Goal: Information Seeking & Learning: Learn about a topic

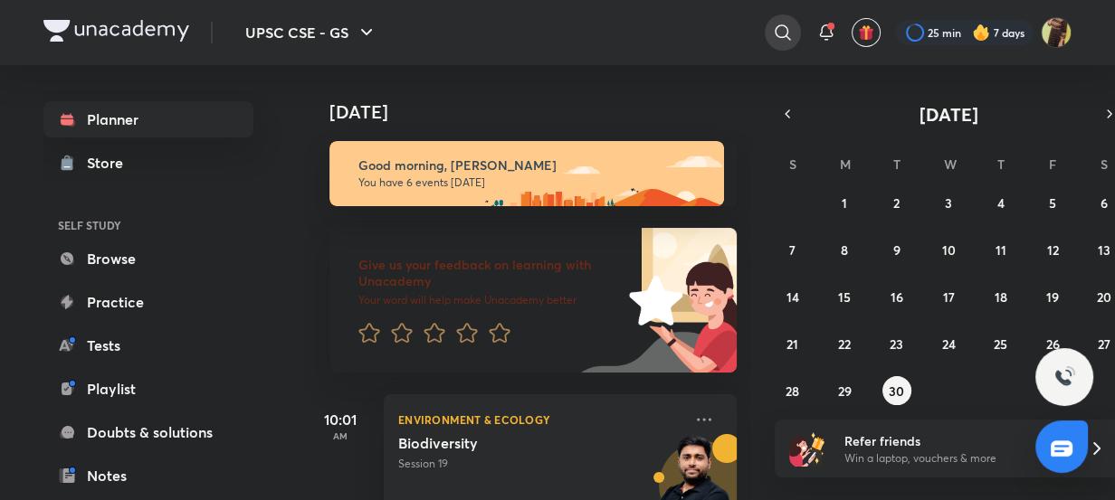
click at [765, 37] on div at bounding box center [783, 32] width 36 height 36
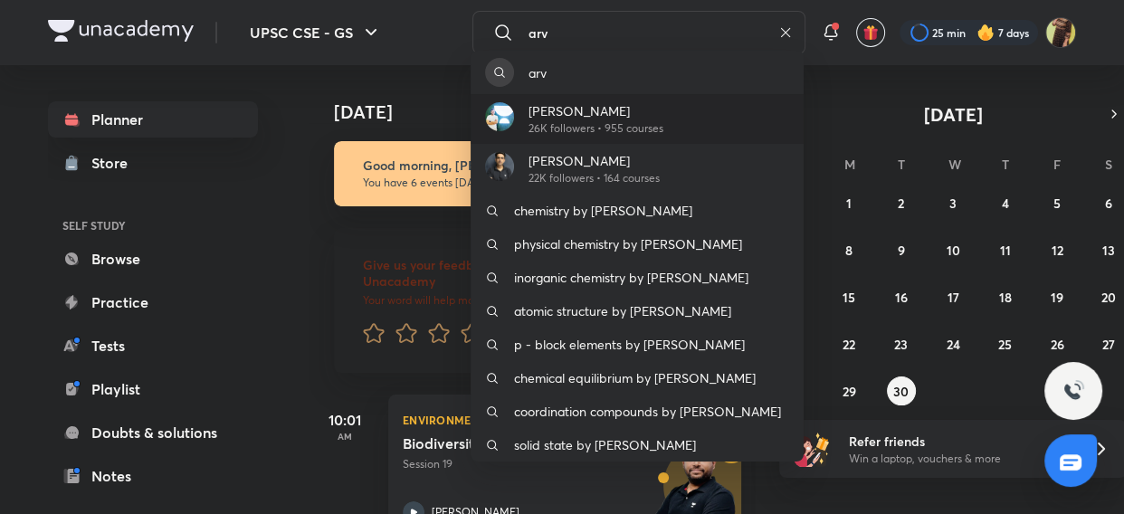
type input "arv"
click at [623, 111] on p "[PERSON_NAME]" at bounding box center [595, 110] width 135 height 19
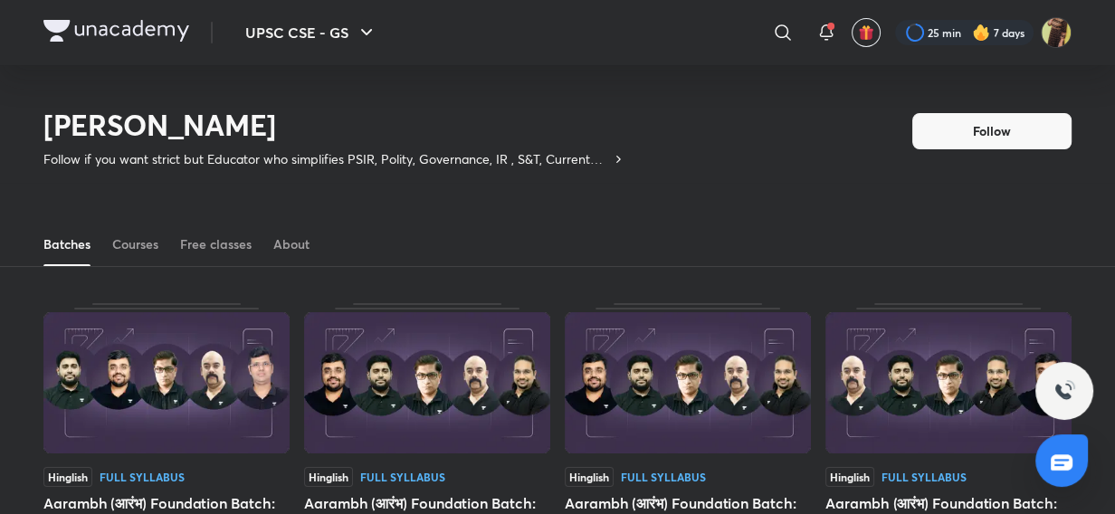
scroll to position [79, 0]
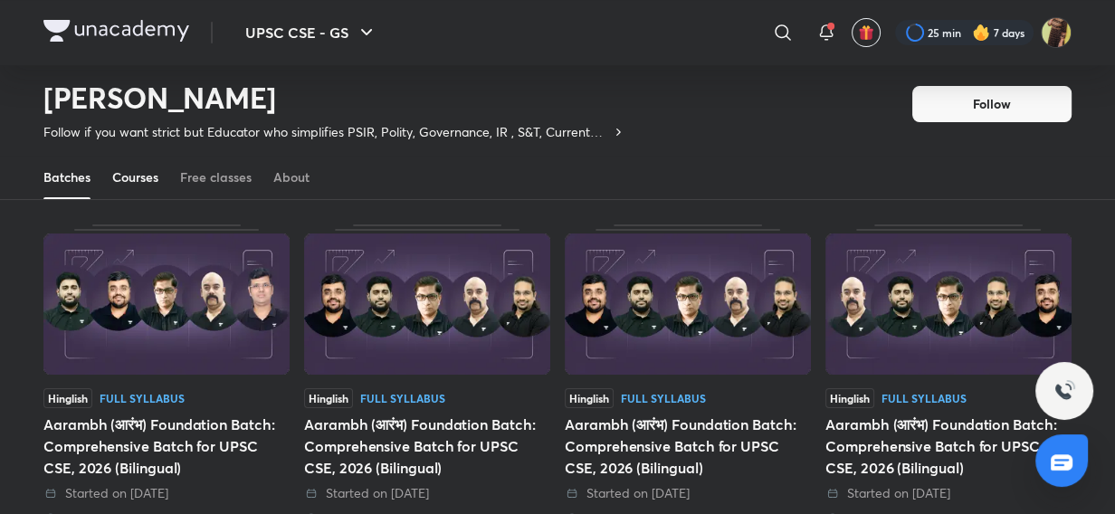
click at [153, 185] on div "Courses" at bounding box center [135, 177] width 46 height 18
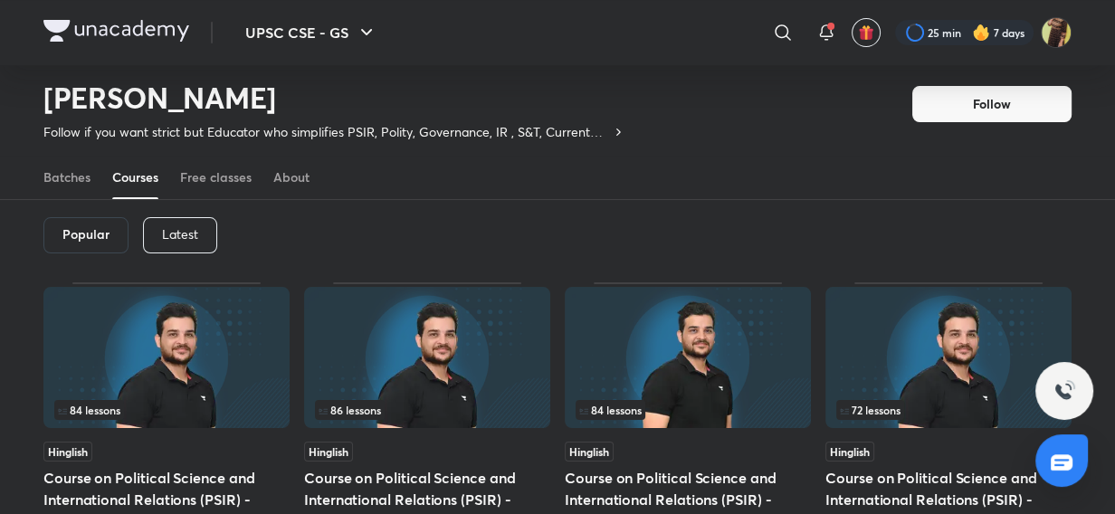
click at [176, 243] on div "Latest" at bounding box center [180, 235] width 74 height 36
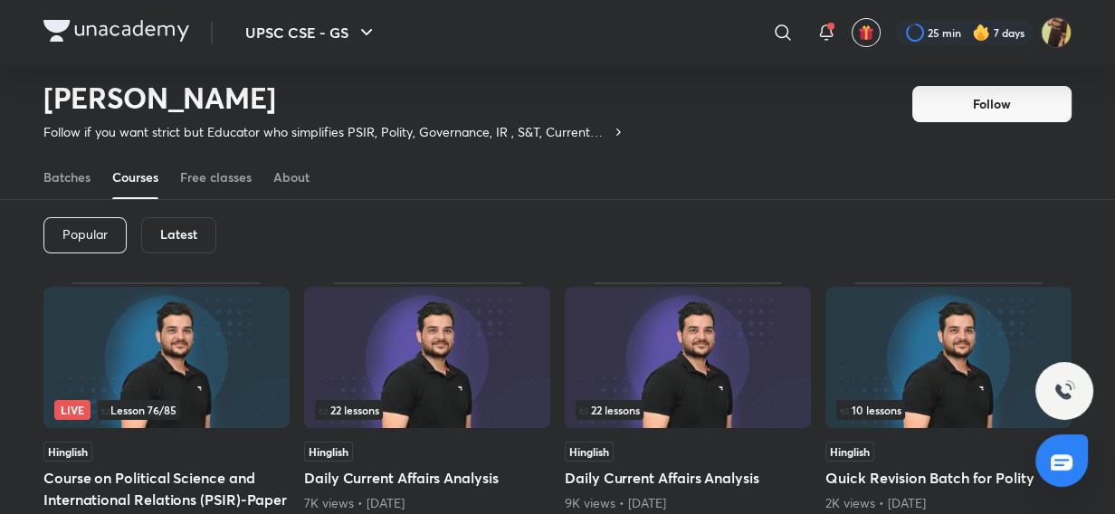
click at [176, 388] on img at bounding box center [166, 357] width 246 height 141
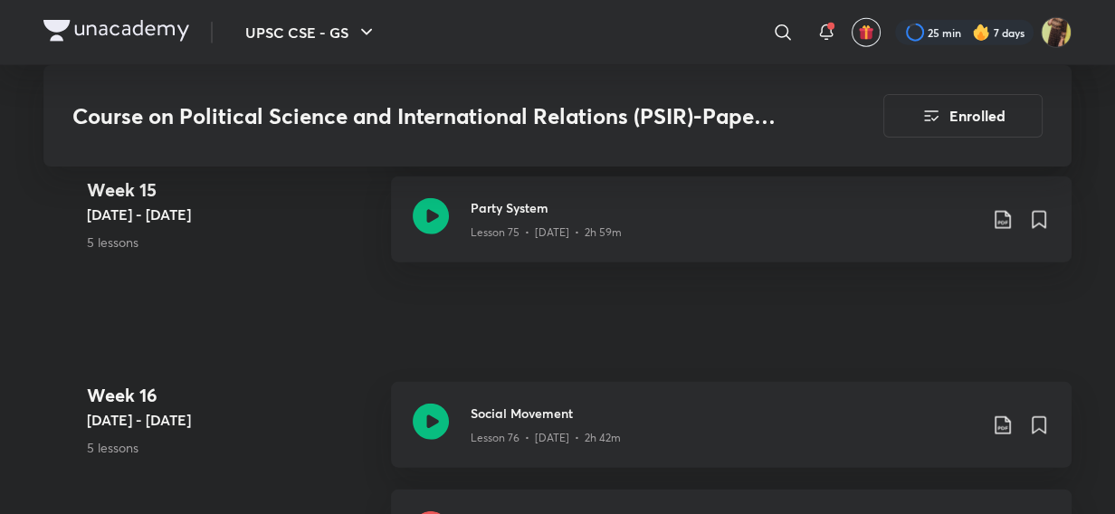
scroll to position [10036, 0]
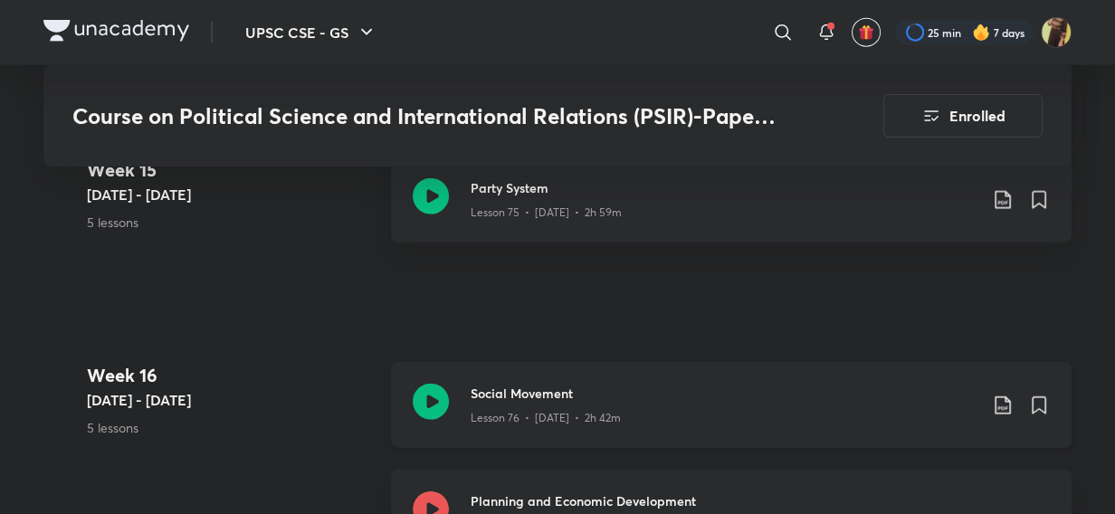
click at [434, 384] on icon at bounding box center [431, 402] width 36 height 36
